Goal: Complete application form

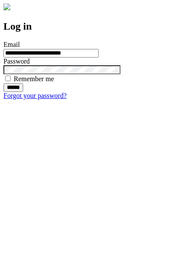
type input "**********"
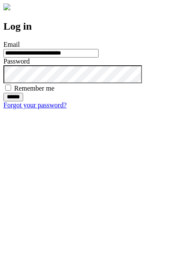
click at [23, 101] on input "******" at bounding box center [13, 97] width 20 height 9
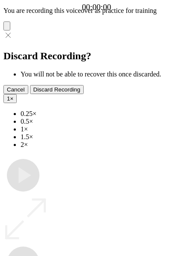
type input "**********"
